Goal: Task Accomplishment & Management: Manage account settings

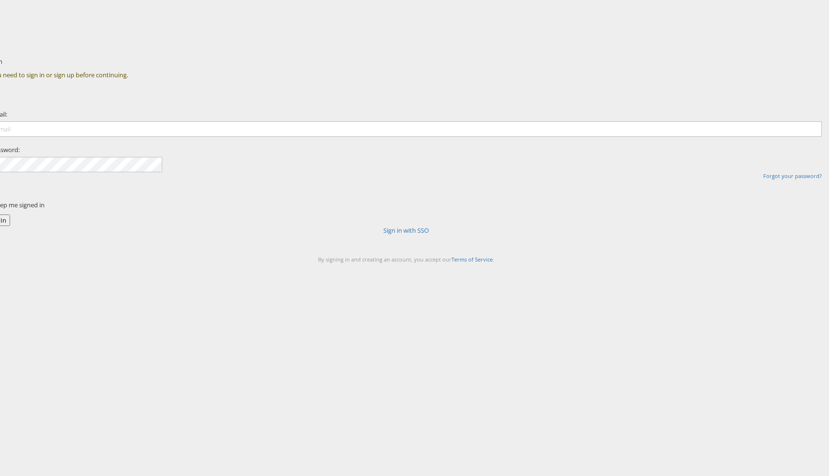
type input "liam.flynn@kargo.com"
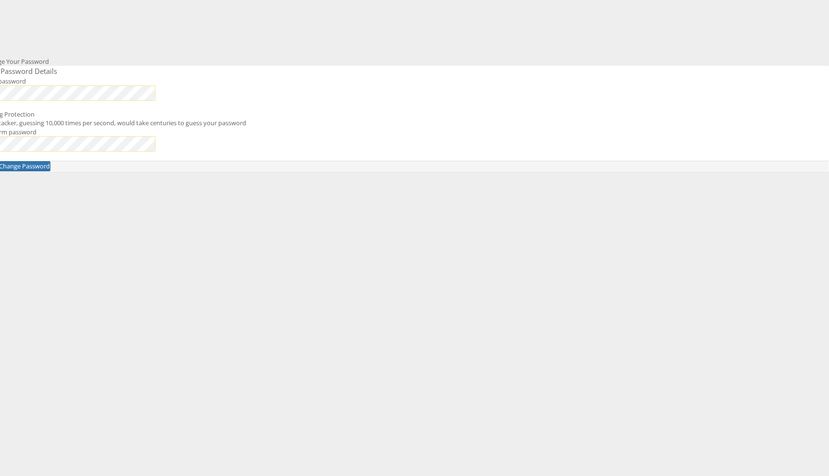
click at [590, 221] on div "Change Your Password New Password Details New password Strong Protection An att…" at bounding box center [460, 168] width 738 height 240
click at [50, 171] on button "Change Password" at bounding box center [25, 166] width 52 height 10
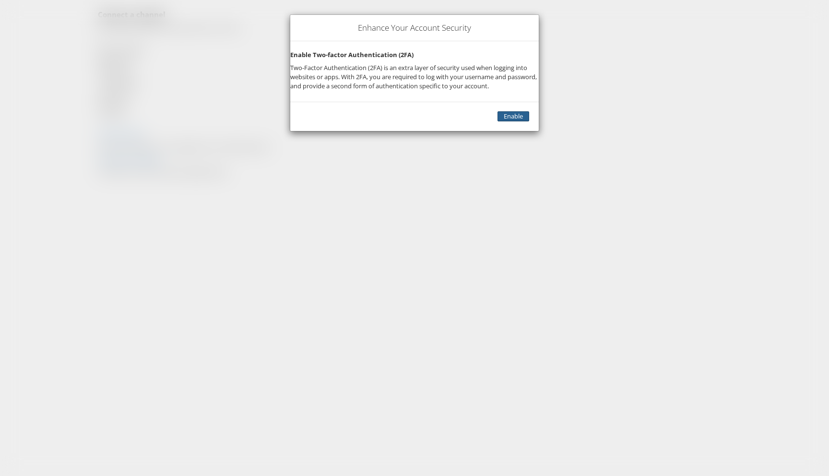
click at [497, 121] on link "Enable" at bounding box center [513, 116] width 32 height 10
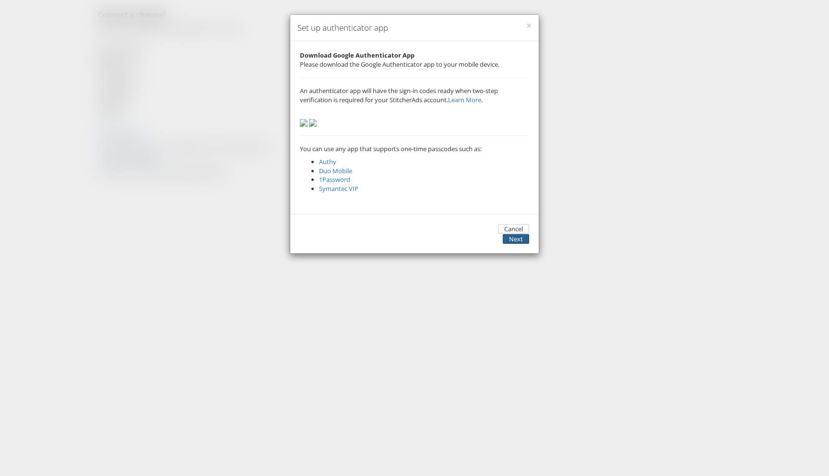
click at [514, 244] on button "Next" at bounding box center [516, 239] width 26 height 10
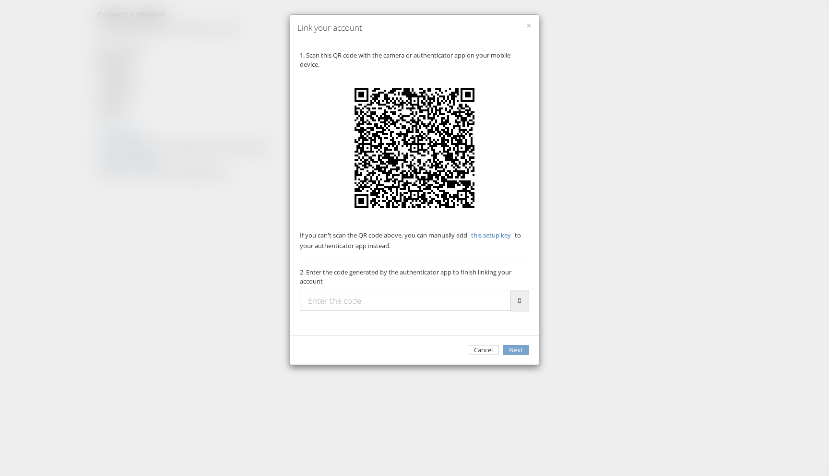
click at [420, 311] on input "text" at bounding box center [405, 300] width 211 height 21
type input "376255"
click at [525, 355] on button "Next" at bounding box center [516, 350] width 26 height 10
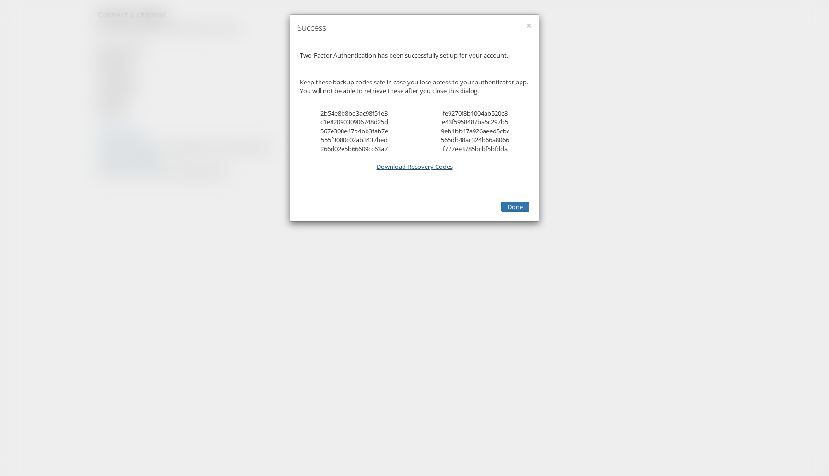
click at [427, 171] on link "Download Recovery Codes" at bounding box center [415, 166] width 76 height 9
click at [512, 212] on button "Done" at bounding box center [515, 207] width 28 height 10
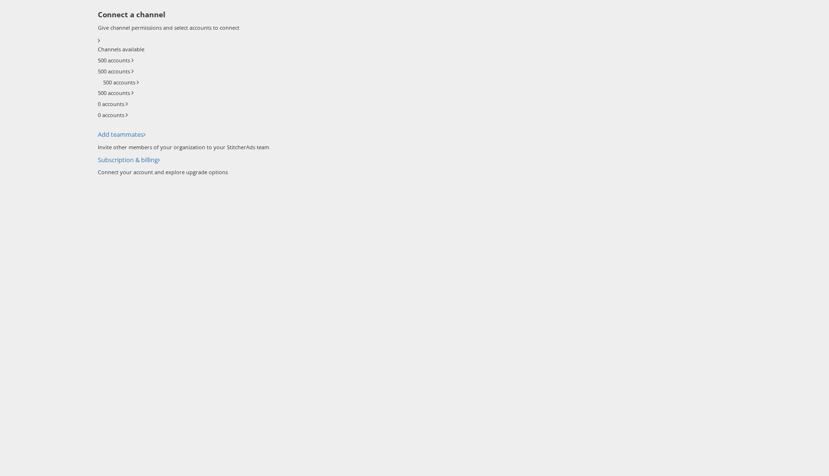
click at [531, 151] on div "Add teammates Invite other members of your organization to your StitcherAds team" at bounding box center [460, 140] width 724 height 21
click at [744, 90] on div "Connect a channel Give channel permissions and select accounts to connect Chann…" at bounding box center [460, 93] width 724 height 166
click at [608, 176] on div "Subscription & billing Connect your account and explore upgrade options" at bounding box center [460, 165] width 724 height 21
click at [130, 64] on label "500 accounts" at bounding box center [114, 61] width 32 height 8
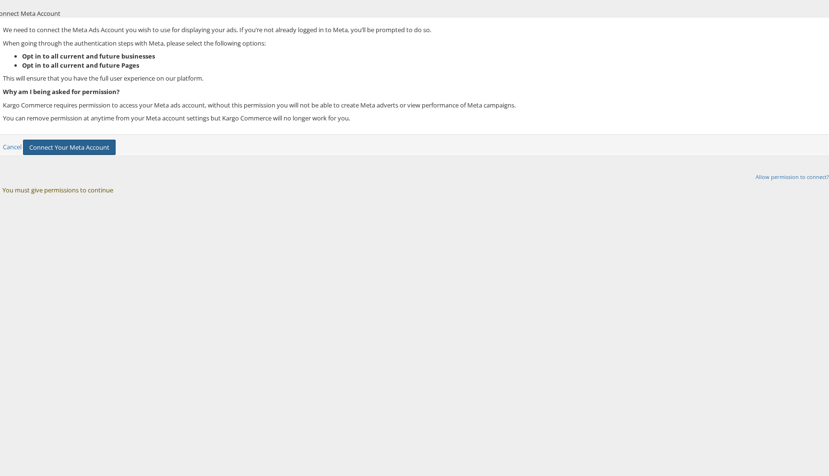
click at [116, 155] on button "Connect Your Meta Account" at bounding box center [69, 148] width 93 height 16
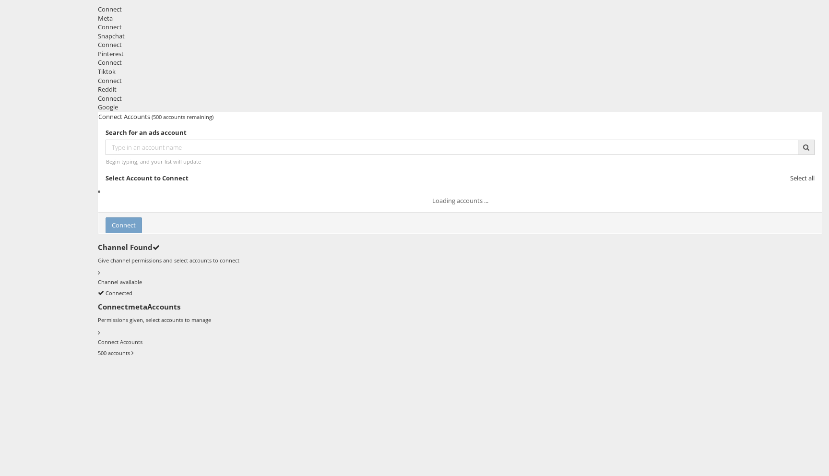
click at [129, 112] on div "Connect Accounts (500 accounts remaining) Search for an ads account Begin typin…" at bounding box center [460, 240] width 724 height 256
click at [225, 41] on div "Snapchat" at bounding box center [460, 36] width 724 height 9
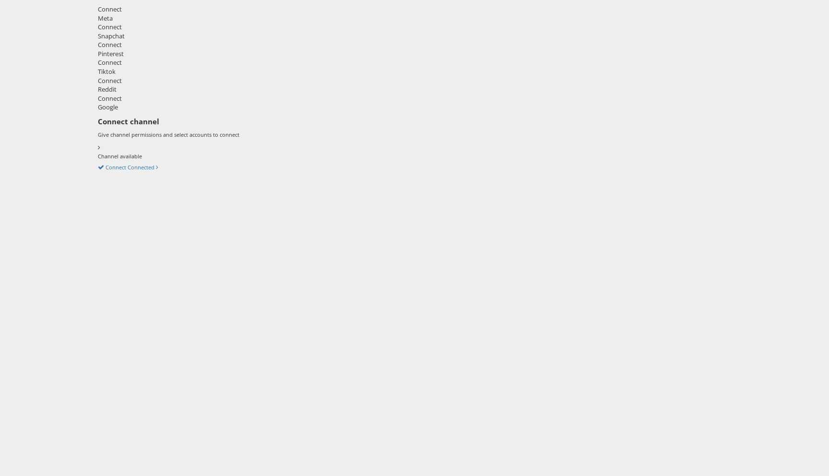
click at [147, 23] on div "Meta" at bounding box center [460, 18] width 724 height 9
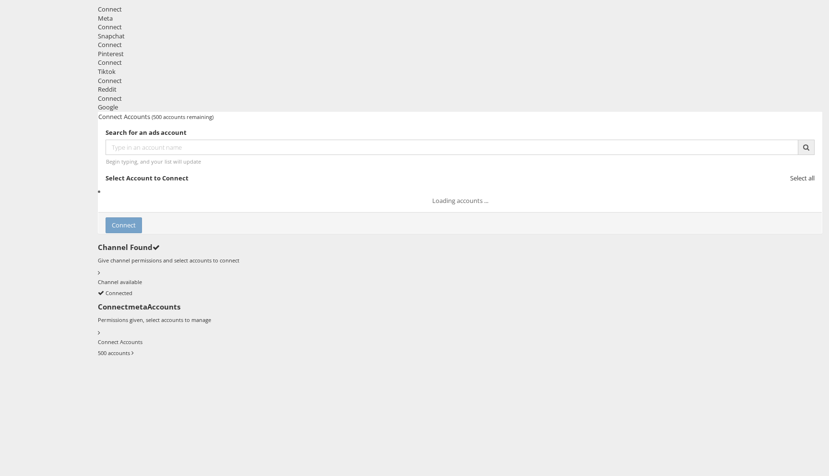
click at [98, 0] on div at bounding box center [460, 0] width 738 height 0
